Goal: Task Accomplishment & Management: Complete application form

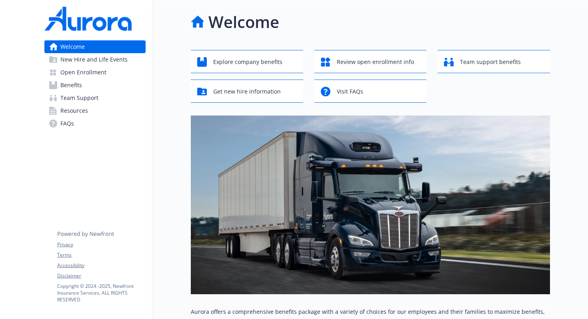
click at [103, 74] on span "Open Enrollment" at bounding box center [83, 72] width 46 height 13
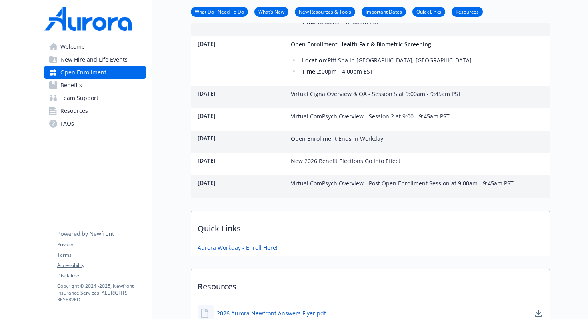
scroll to position [662, 0]
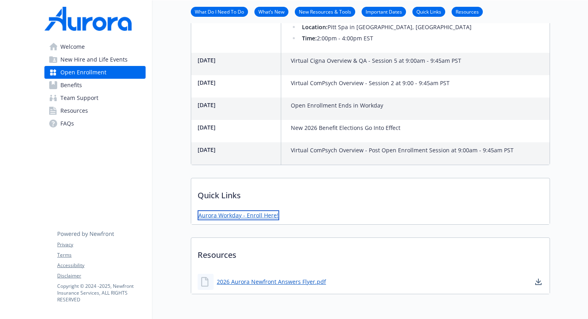
click at [257, 210] on link "Aurora Workday - Enroll Here!" at bounding box center [238, 215] width 82 height 10
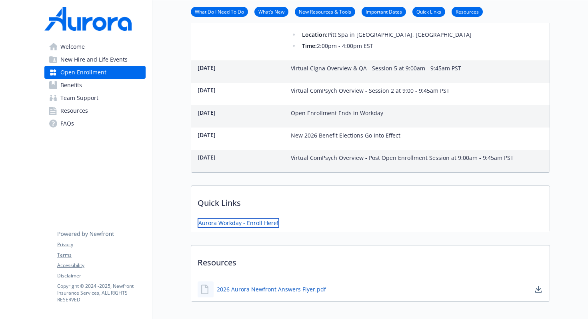
scroll to position [518, 0]
